Goal: Navigation & Orientation: Find specific page/section

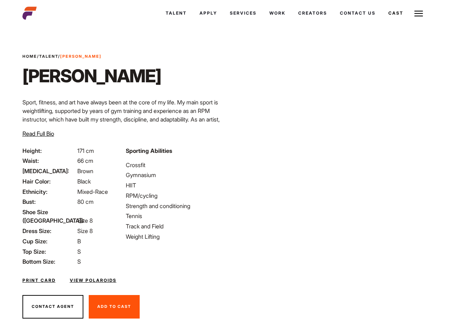
click at [382, 10] on link "Cast" at bounding box center [396, 13] width 28 height 19
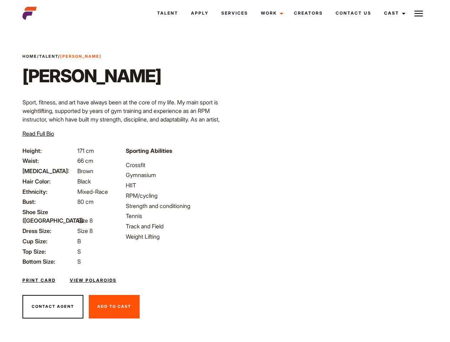
click at [393, 13] on link "Cast" at bounding box center [394, 13] width 32 height 19
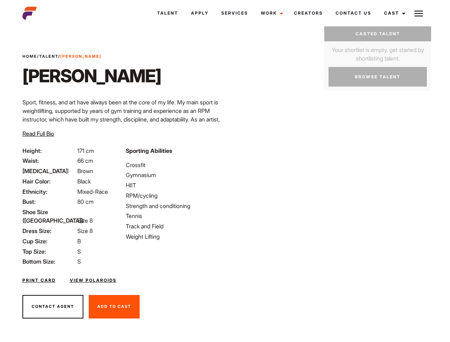
click at [419, 13] on img at bounding box center [419, 13] width 9 height 9
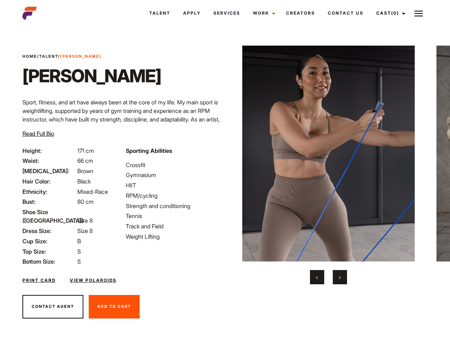
click at [389, 13] on link "Cast (0)" at bounding box center [390, 13] width 40 height 19
click at [419, 13] on img at bounding box center [419, 13] width 9 height 9
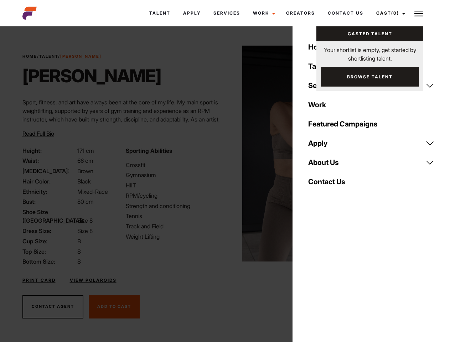
click at [328, 165] on img at bounding box center [329, 154] width 173 height 216
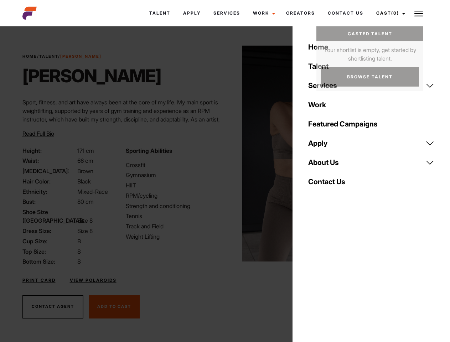
click at [225, 154] on div "Sporting Abilities Crossfit Gymnasium HIIT RPM/cycling Strength and conditionin…" at bounding box center [173, 207] width 103 height 120
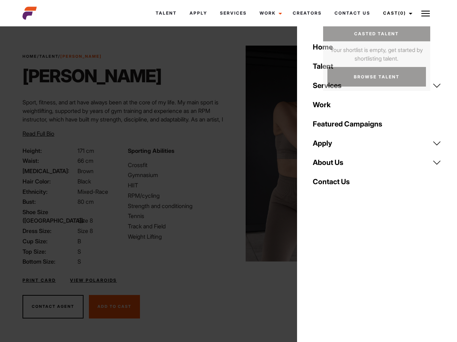
click at [317, 277] on button "‹" at bounding box center [322, 277] width 14 height 14
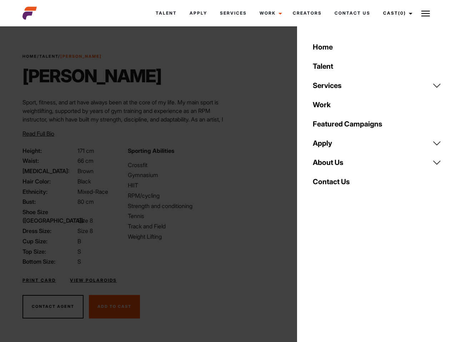
click at [340, 277] on div "Home Talent Services Talent Casting Photography Videography Creative Hair and M…" at bounding box center [377, 171] width 160 height 342
